Goal: Task Accomplishment & Management: Use online tool/utility

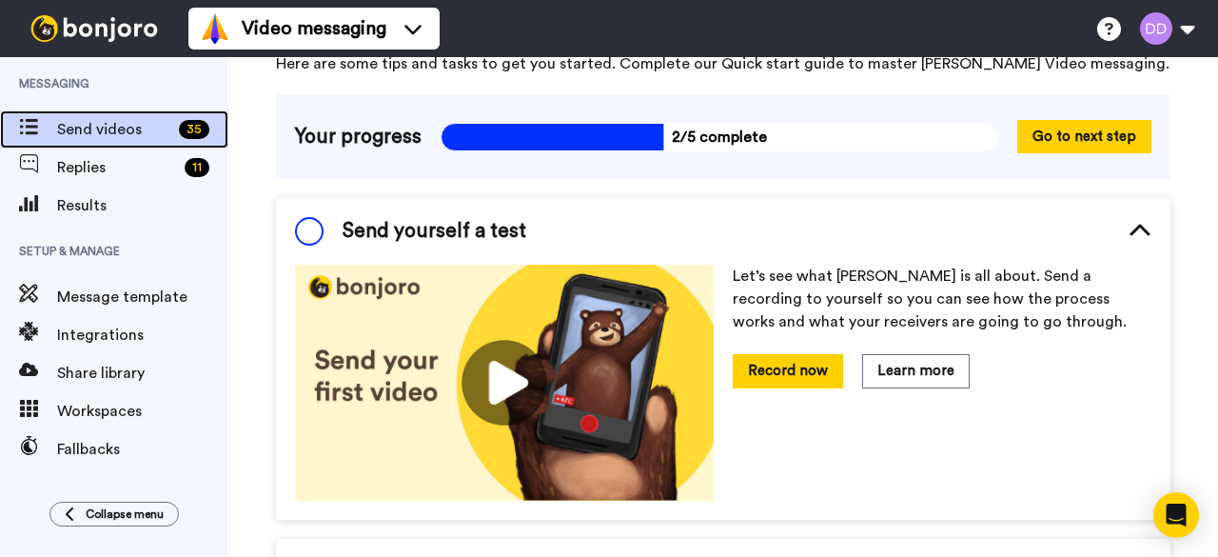
click at [149, 123] on span "Send videos" at bounding box center [114, 129] width 114 height 23
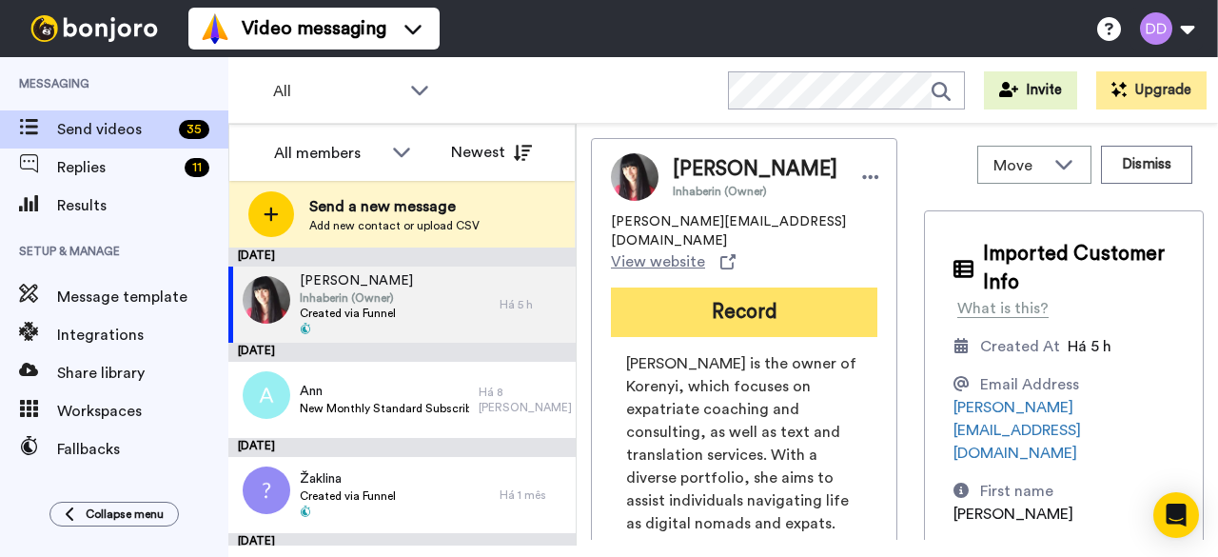
click at [700, 288] on button "Record" at bounding box center [744, 311] width 266 height 49
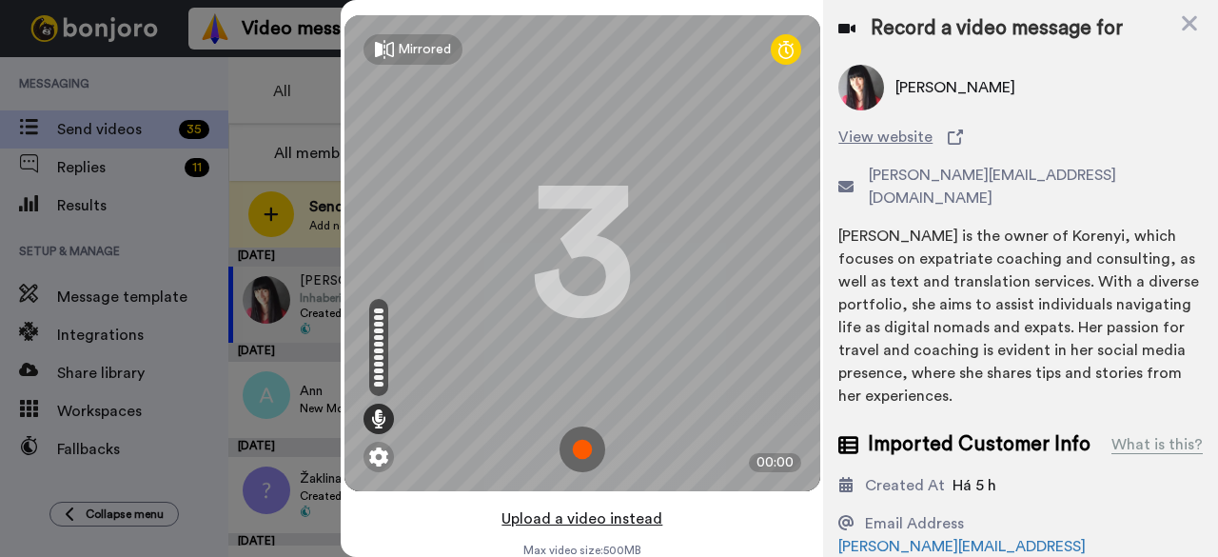
click at [576, 518] on button "Upload a video instead" at bounding box center [582, 518] width 172 height 25
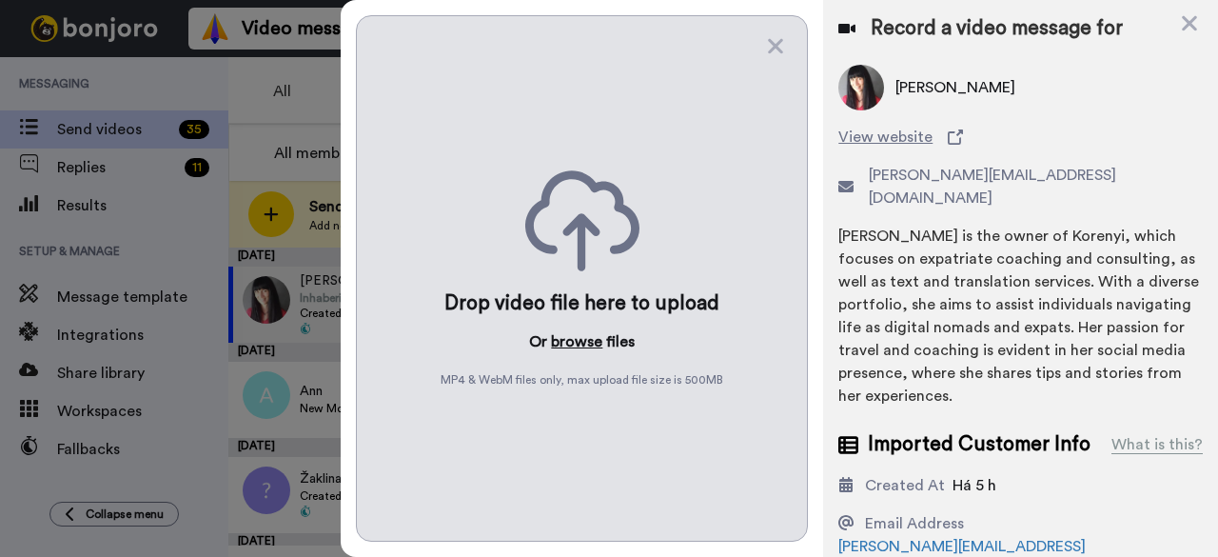
click at [568, 330] on button "browse" at bounding box center [576, 341] width 51 height 23
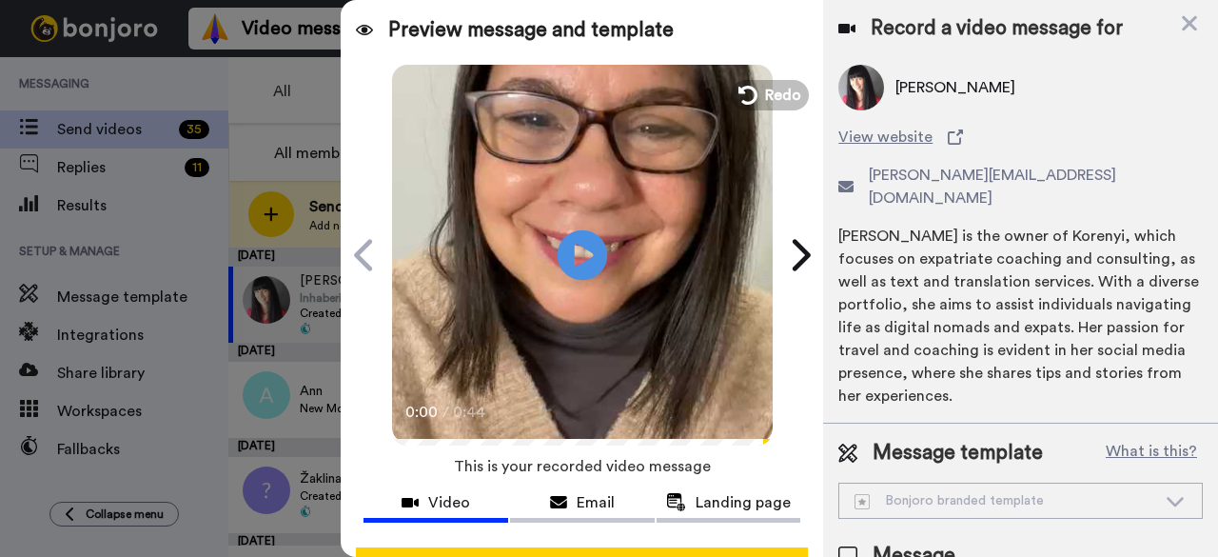
click at [587, 254] on icon at bounding box center [582, 254] width 50 height 50
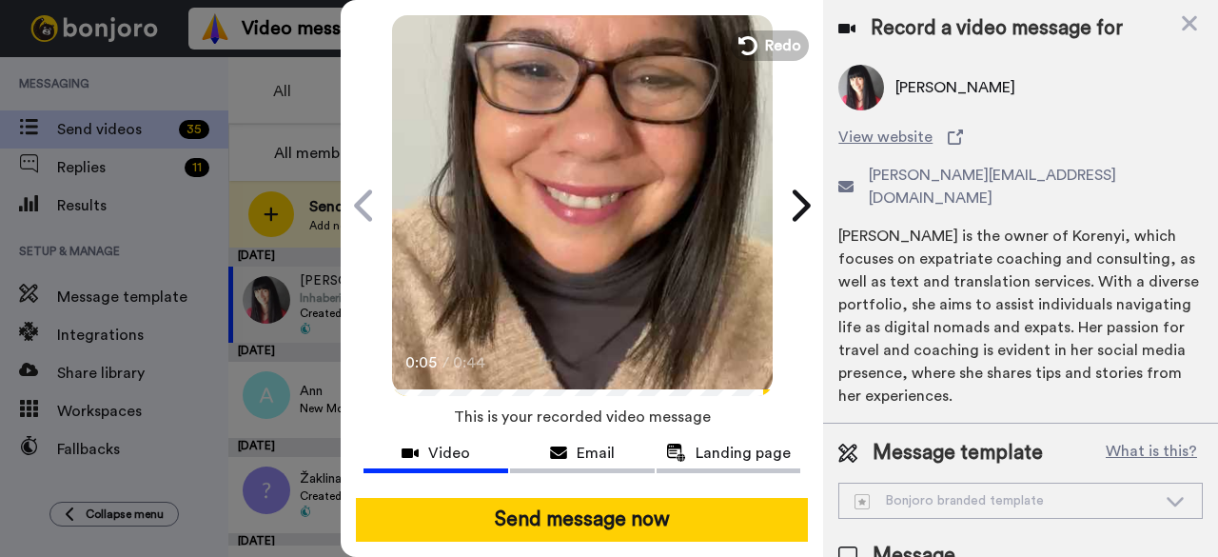
scroll to position [73, 0]
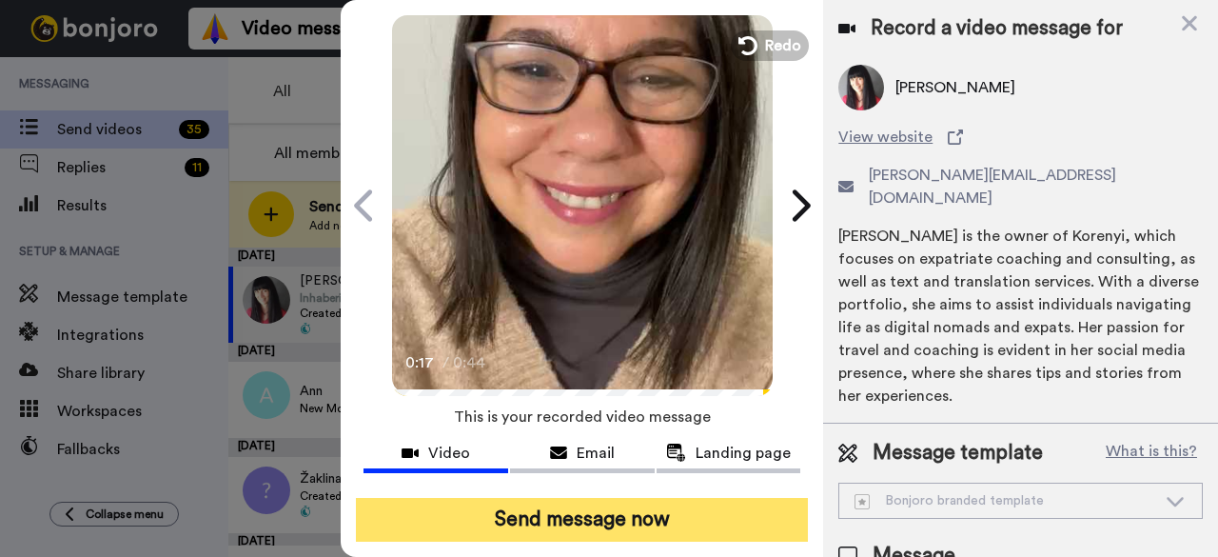
click at [613, 503] on button "Send message now" at bounding box center [582, 520] width 452 height 44
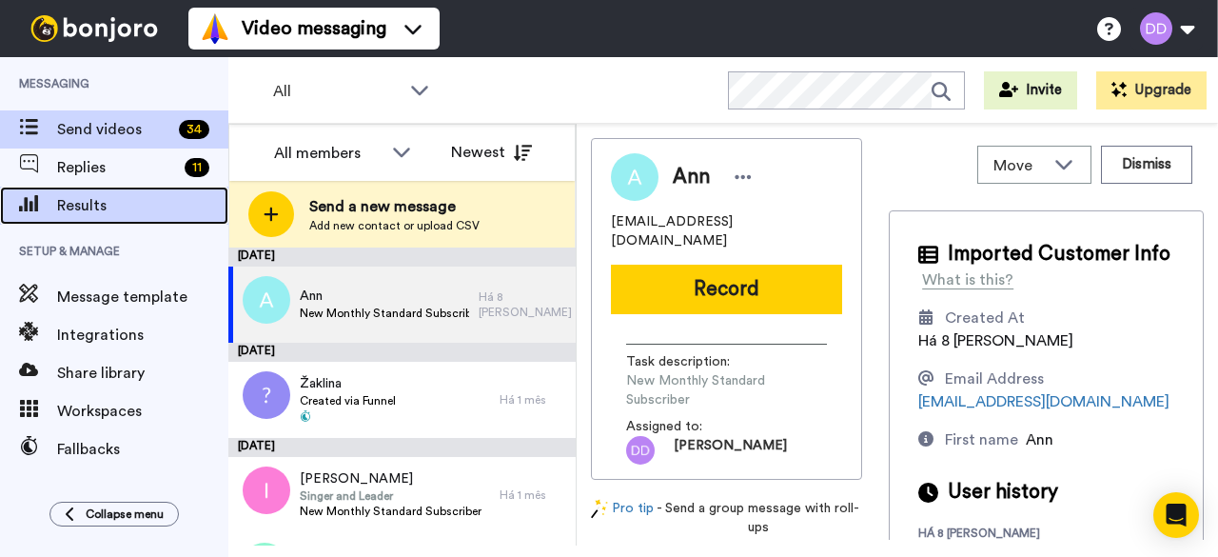
click at [74, 211] on span "Results" at bounding box center [142, 205] width 171 height 23
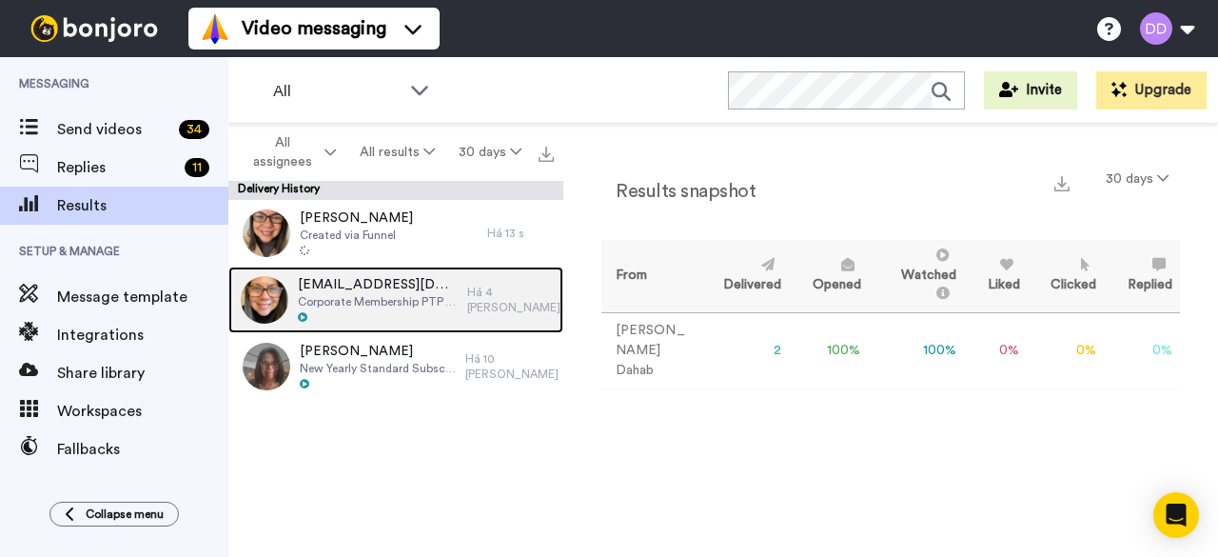
click at [386, 295] on span "Corporate Membership PTP - Free Access" at bounding box center [377, 301] width 159 height 15
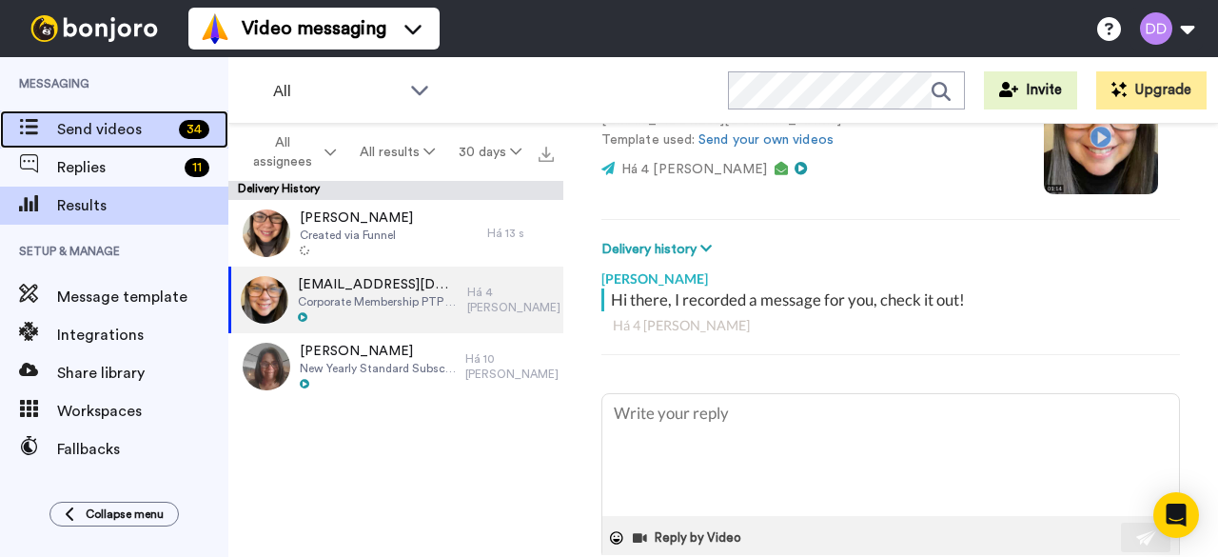
click at [112, 111] on div "Send videos 34" at bounding box center [114, 129] width 228 height 38
